Goal: Check status: Check status

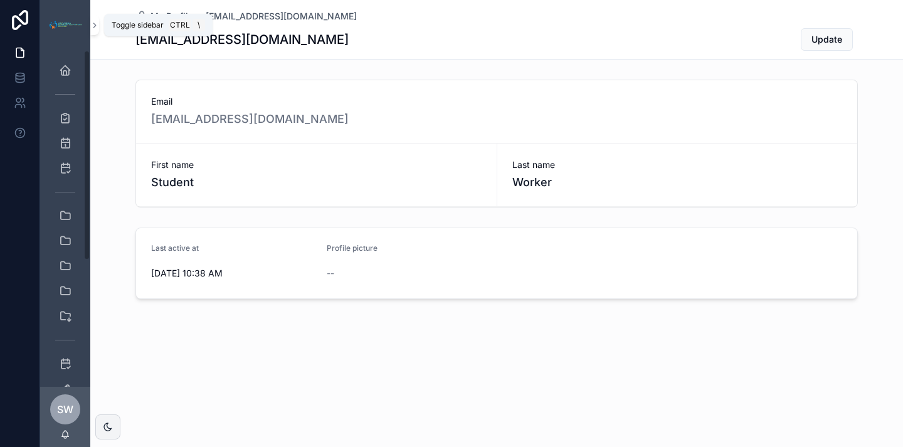
drag, startPoint x: 95, startPoint y: 25, endPoint x: 97, endPoint y: 33, distance: 8.4
click at [95, 28] on icon "scrollable content" at bounding box center [94, 25] width 9 height 9
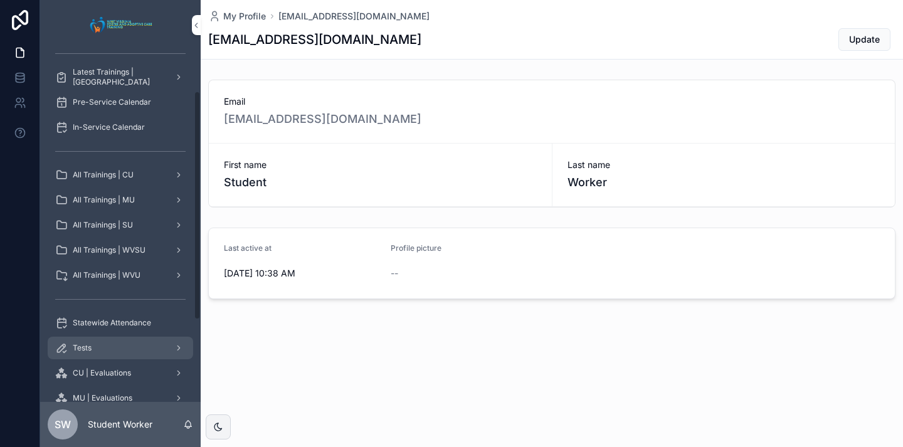
scroll to position [63, 0]
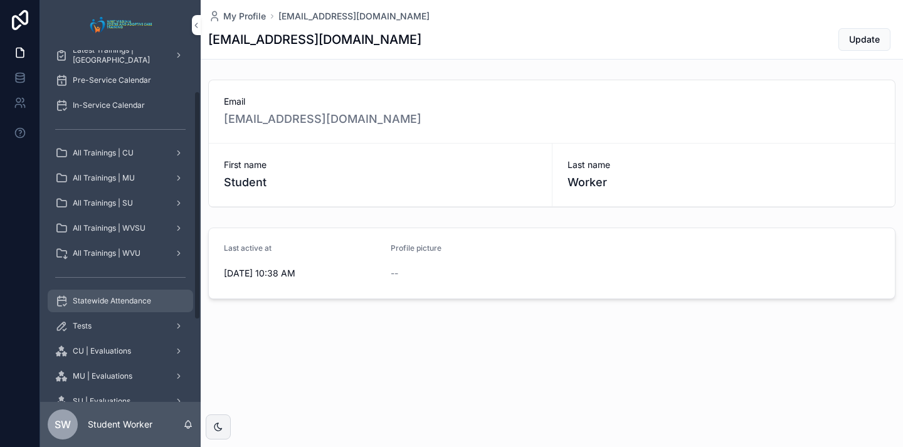
click at [137, 300] on span "Statewide Attendance" at bounding box center [112, 301] width 78 height 10
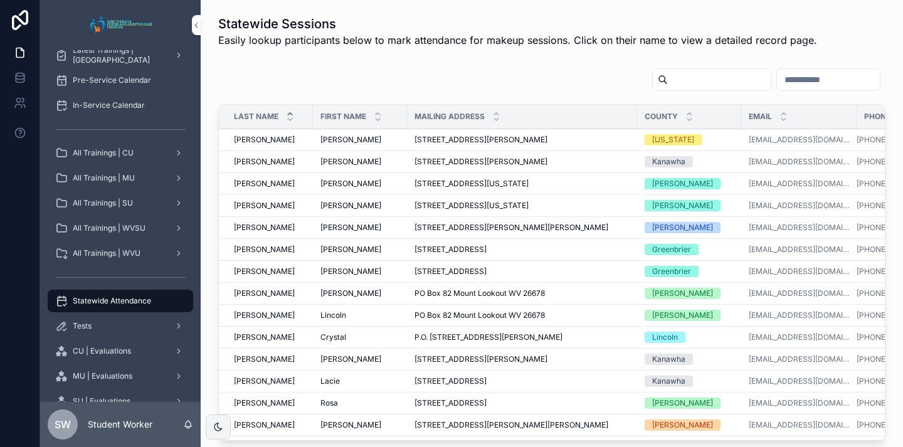
drag, startPoint x: 630, startPoint y: 68, endPoint x: 632, endPoint y: 83, distance: 15.2
click at [642, 78] on div "scrollable content" at bounding box center [763, 80] width 243 height 24
click at [668, 83] on input "scrollable content" at bounding box center [719, 80] width 103 height 18
type input "*******"
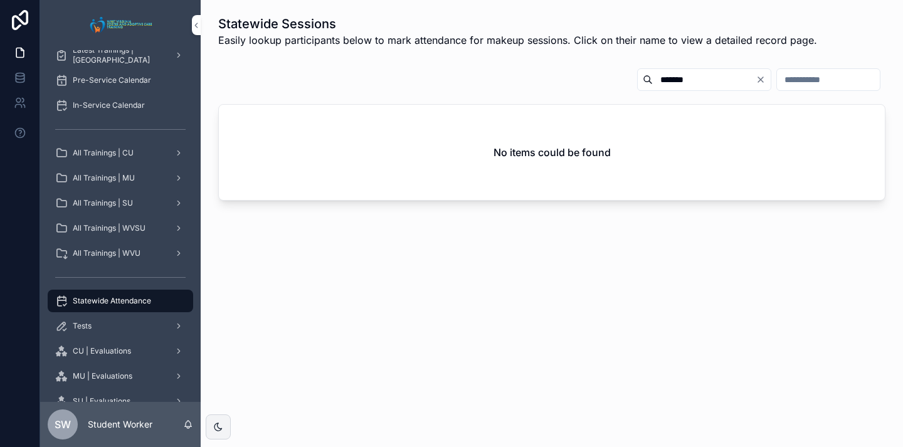
click at [758, 77] on icon "Clear" at bounding box center [760, 79] width 5 height 5
